Goal: Information Seeking & Learning: Learn about a topic

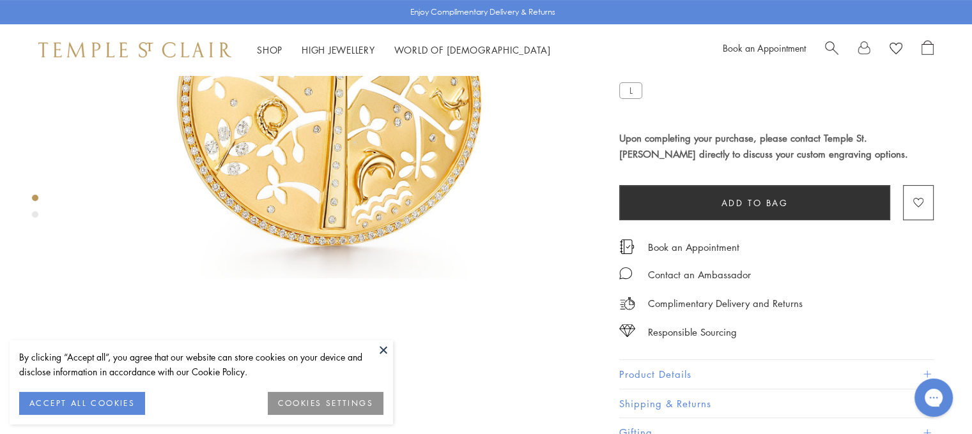
scroll to position [335, 0]
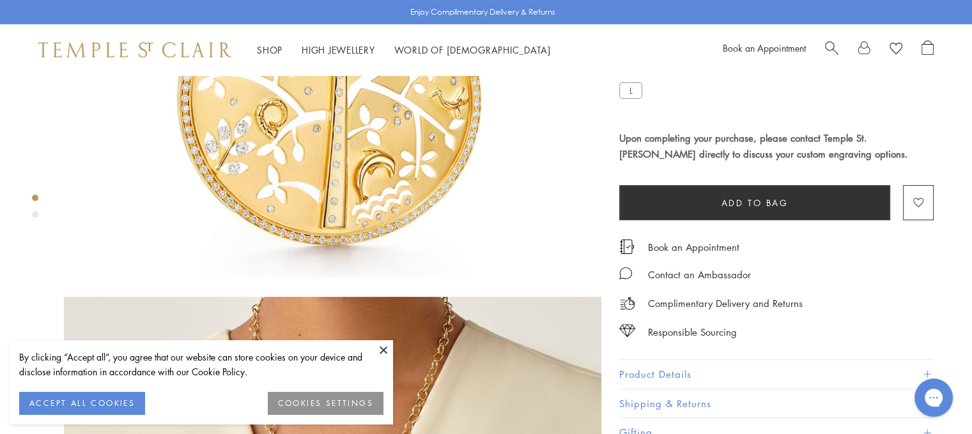
click at [665, 369] on button "Product Details" at bounding box center [776, 374] width 314 height 29
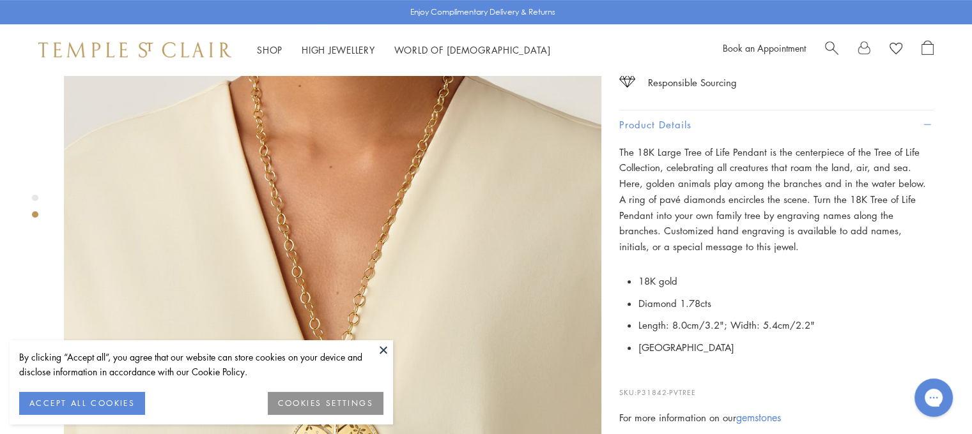
scroll to position [585, 0]
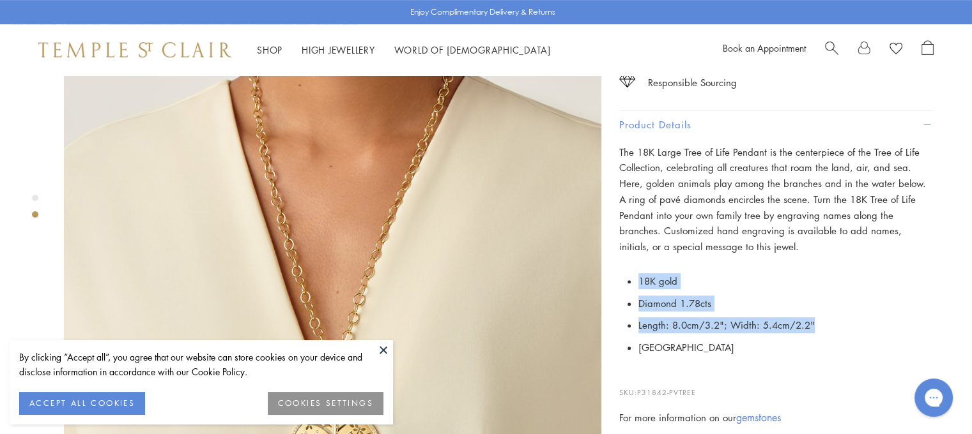
drag, startPoint x: 640, startPoint y: 277, endPoint x: 825, endPoint y: 319, distance: 189.2
click at [825, 319] on ul "18K gold Diamond 1.78cts Length: 8.0cm/3.2"; Width: 5.4cm/2.2" Italy" at bounding box center [785, 314] width 295 height 89
copy ul "18K gold Diamond 1.78cts Length: 8.0cm/3.2"; Width: 5.4cm/2.2""
click at [687, 270] on li "18K gold" at bounding box center [785, 281] width 295 height 22
drag, startPoint x: 640, startPoint y: 274, endPoint x: 829, endPoint y: 319, distance: 195.1
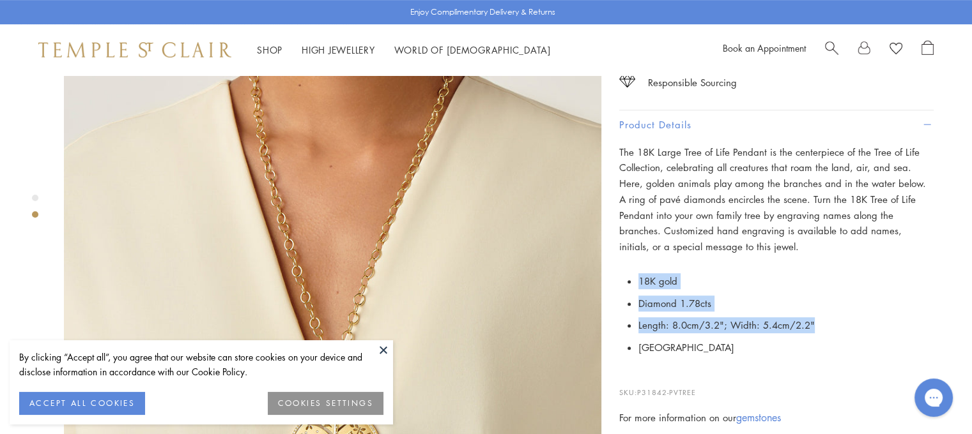
click at [829, 319] on ul "18K gold Diamond 1.78cts Length: 8.0cm/3.2"; Width: 5.4cm/2.2" Italy" at bounding box center [785, 314] width 295 height 89
copy ul "18K gold Diamond 1.78cts Length: 8.0cm/3.2"; Width: 5.4cm/2.2""
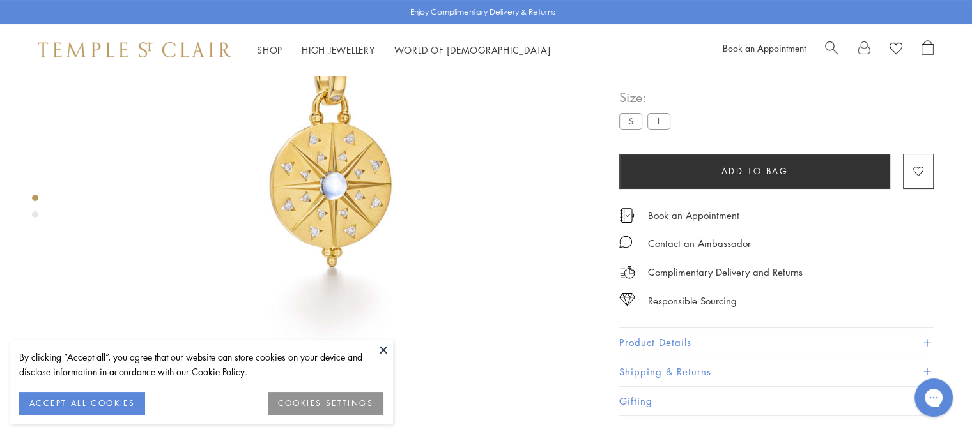
scroll to position [202, 0]
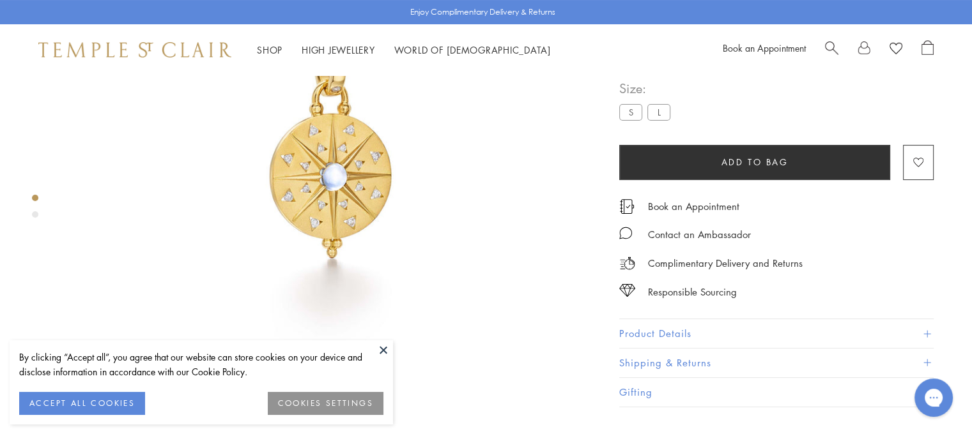
click at [714, 348] on button "Product Details" at bounding box center [776, 333] width 314 height 29
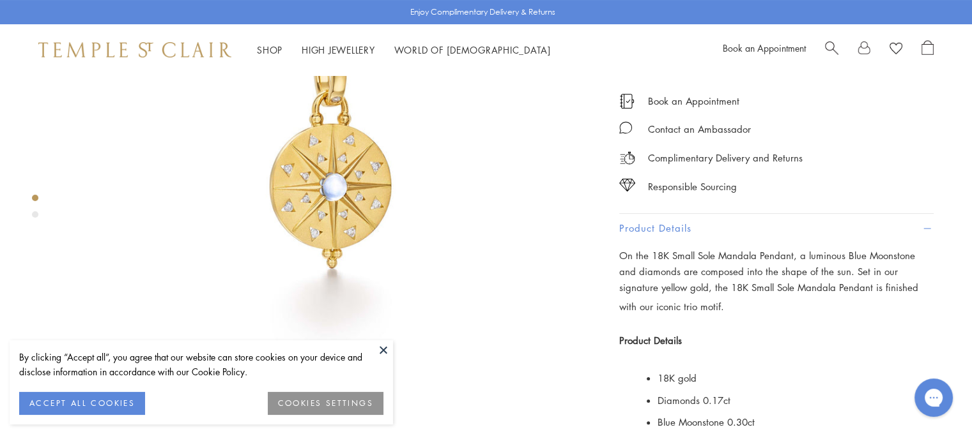
scroll to position [187, 0]
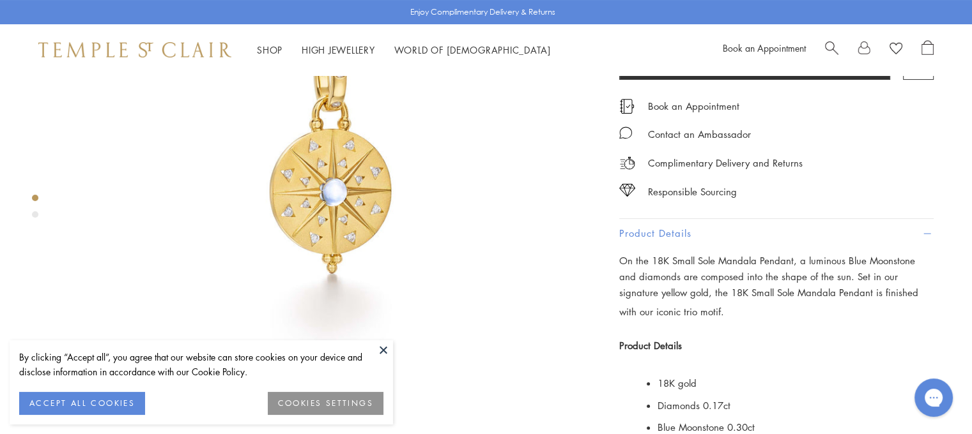
drag, startPoint x: 620, startPoint y: 107, endPoint x: 715, endPoint y: 132, distance: 97.9
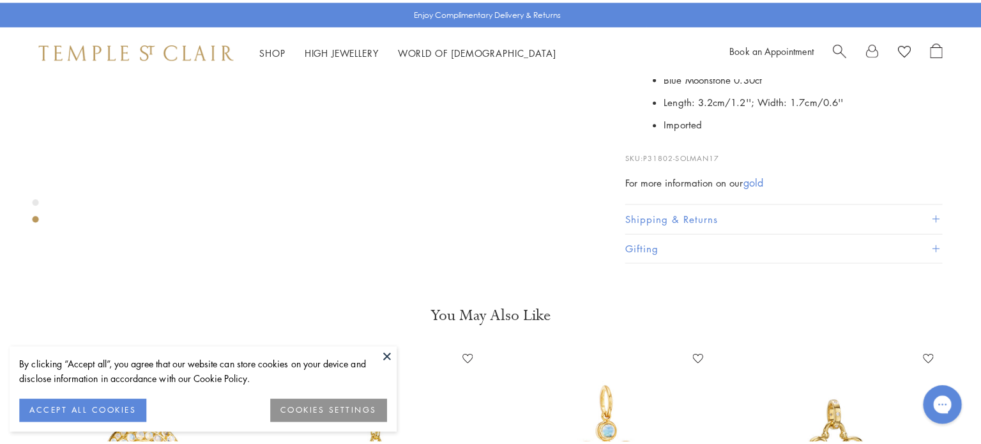
scroll to position [539, 0]
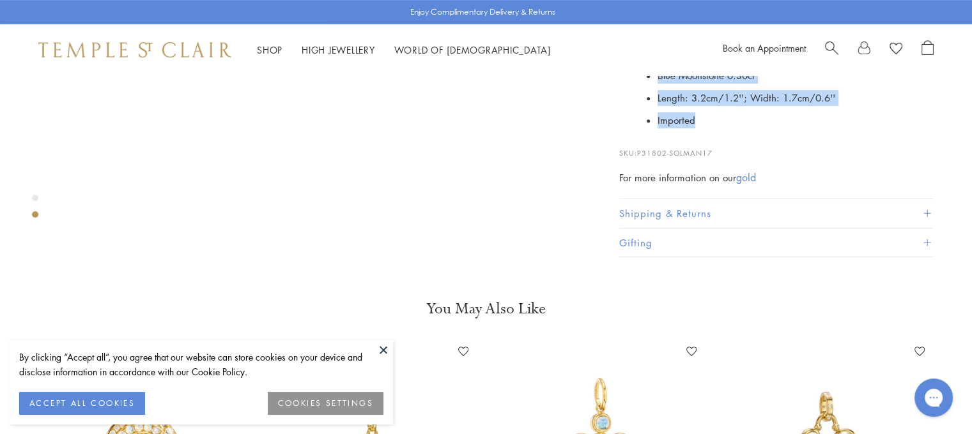
drag, startPoint x: 657, startPoint y: 214, endPoint x: 733, endPoint y: 306, distance: 118.9
click at [733, 132] on ul "18K gold Diamonds 0.17ct Blue Moonstone 0.30ct Length: 3.2cm/1.2 ''; Width: 1.7…" at bounding box center [795, 75] width 276 height 111
copy ul "18K gold Diamonds 0.17ct Blue Moonstone 0.30ct Length: 3.2cm/1.2 ''; Width: 1.7…"
click at [831, 43] on span "Search" at bounding box center [831, 46] width 13 height 13
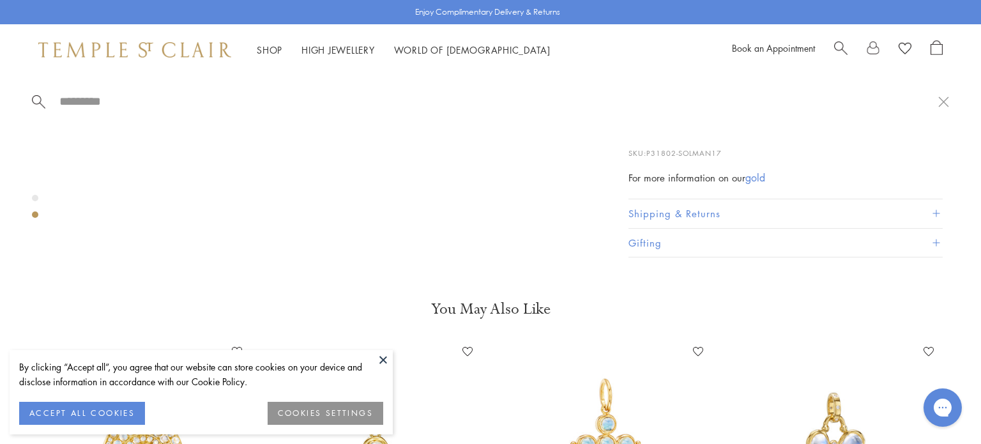
paste input "**********"
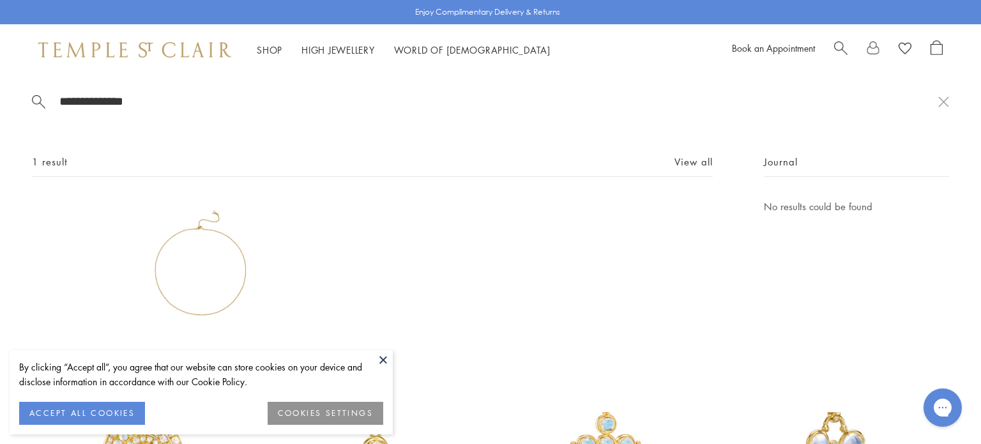
type input "**********"
click at [203, 285] on img at bounding box center [200, 269] width 140 height 140
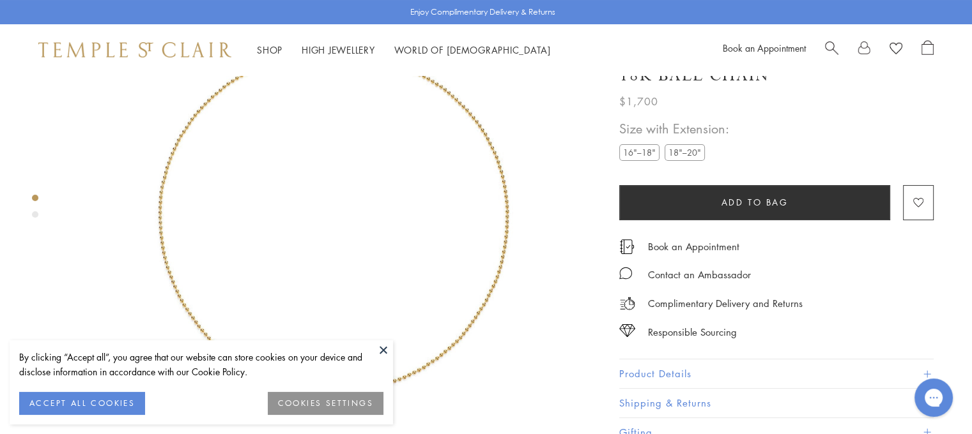
click at [383, 351] on button at bounding box center [383, 350] width 19 height 19
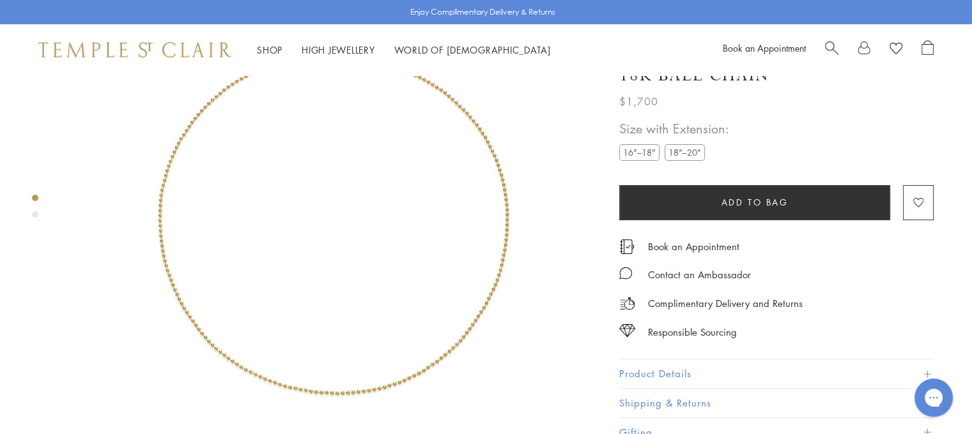
scroll to position [135, 0]
click at [682, 372] on button "Product Details" at bounding box center [776, 374] width 314 height 29
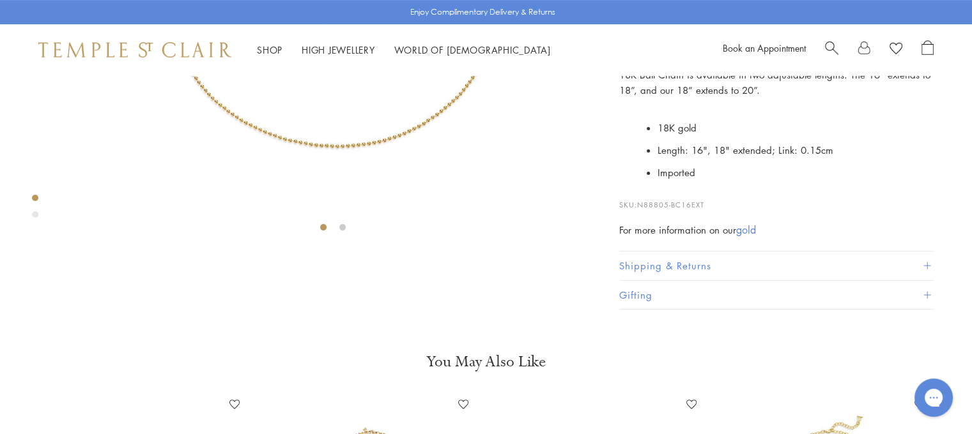
scroll to position [381, 0]
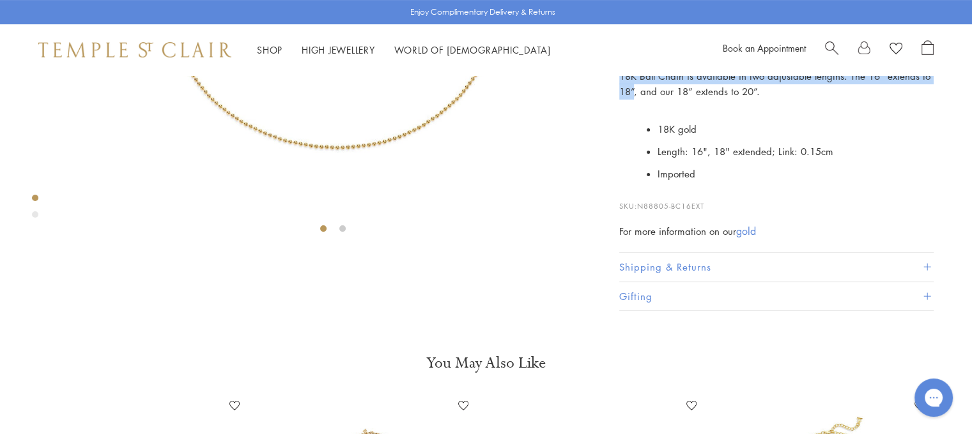
drag, startPoint x: 619, startPoint y: 183, endPoint x: 631, endPoint y: 225, distance: 43.9
click at [631, 100] on p "The elegant and versatile 18K Ball Chain is the perfect home for angels, amulet…" at bounding box center [776, 67] width 314 height 63
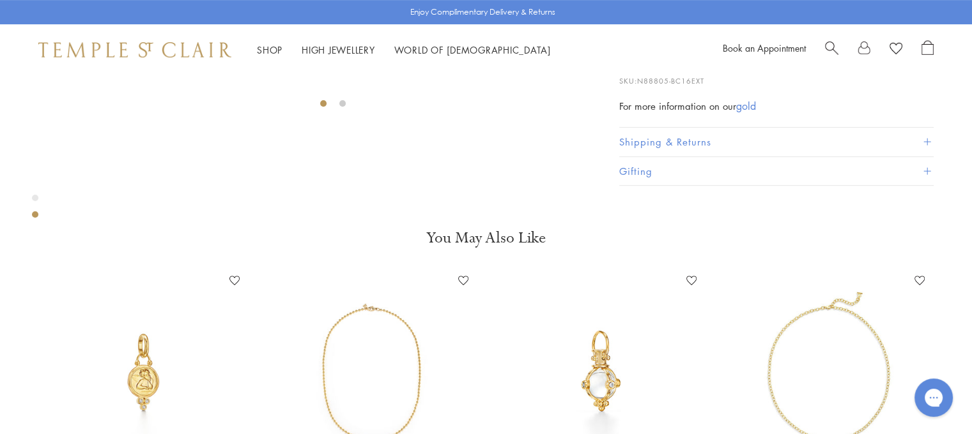
scroll to position [506, 0]
click at [647, 59] on ul "18K gold Length: 16", 18" extended; Link: 0.15cm Imported" at bounding box center [785, 26] width 295 height 66
drag, startPoint x: 618, startPoint y: 175, endPoint x: 633, endPoint y: 224, distance: 51.3
copy p "The elegant and versatile 18K Ball Chain is the perfect home for angels, amulet…"
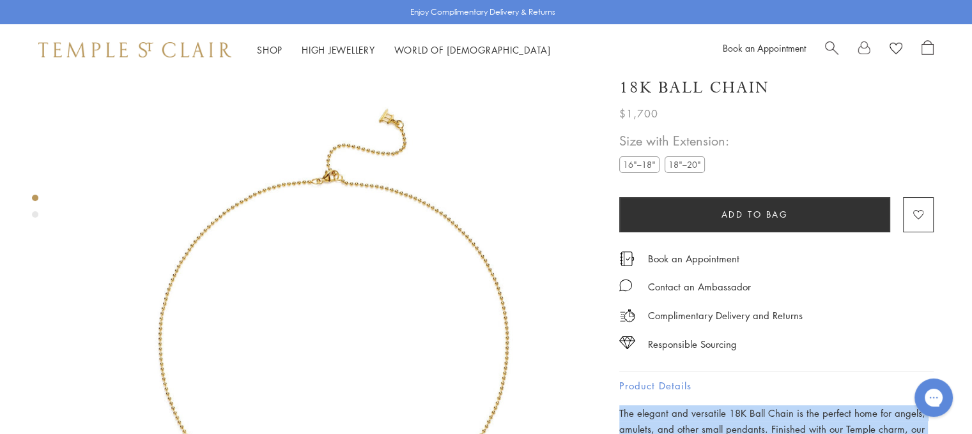
scroll to position [0, 0]
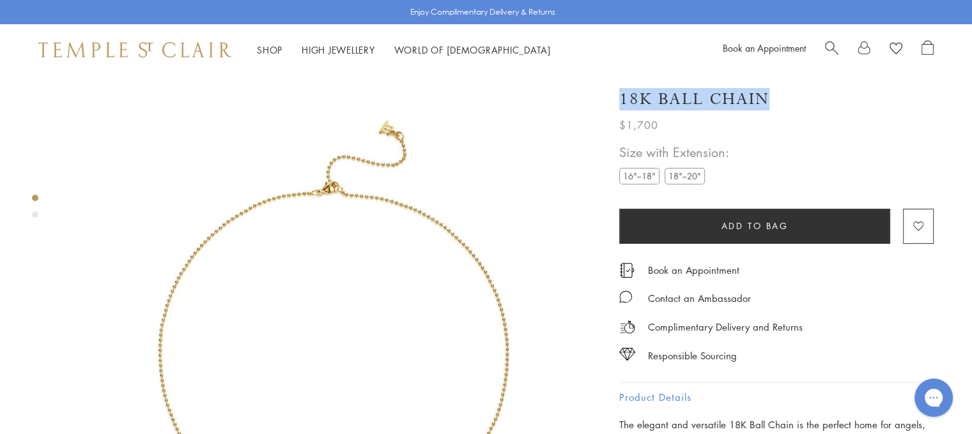
drag, startPoint x: 613, startPoint y: 95, endPoint x: 824, endPoint y: 99, distance: 210.2
click at [824, 99] on div "18K Ball Chain $1,700 The elegant and versatile 18K Ball Chain is the perfect h…" at bounding box center [767, 383] width 332 height 617
copy h1 "18K Ball Chain"
